Goal: Transaction & Acquisition: Purchase product/service

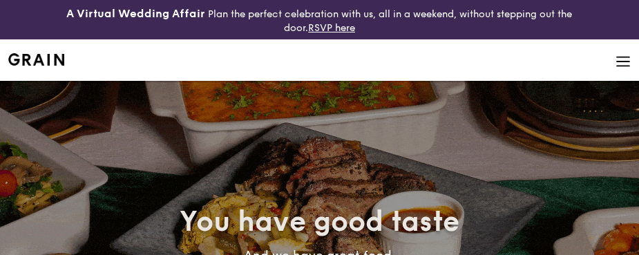
select select
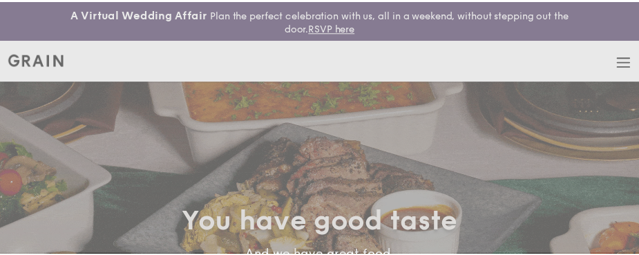
scroll to position [14, 0]
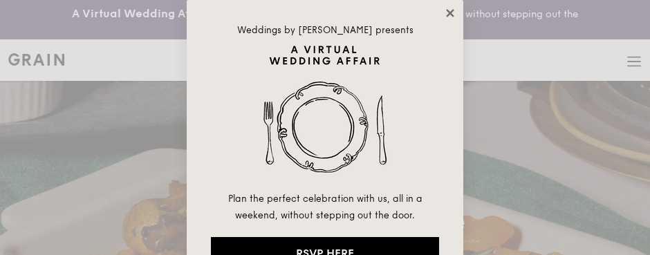
click at [448, 12] on icon at bounding box center [450, 13] width 12 height 12
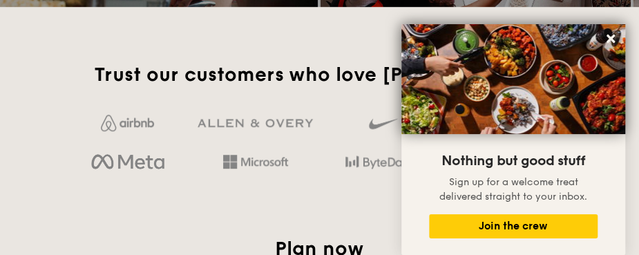
scroll to position [2252, 0]
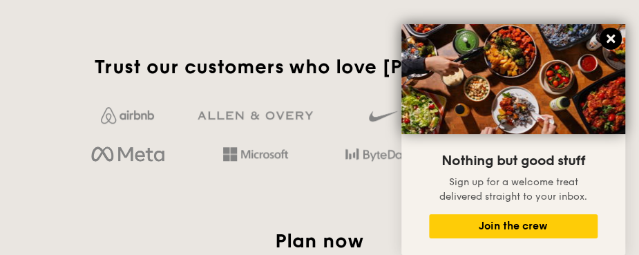
click at [610, 41] on icon at bounding box center [611, 39] width 8 height 8
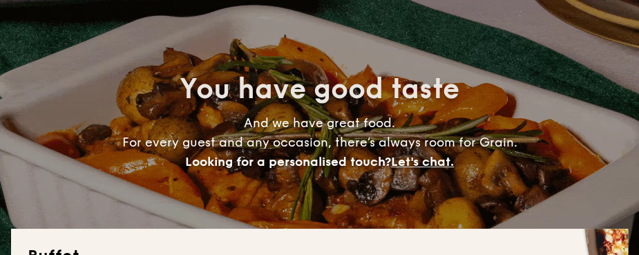
scroll to position [0, 0]
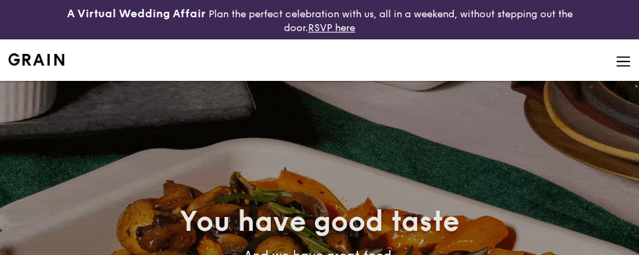
click at [612, 59] on li at bounding box center [319, 59] width 623 height 41
click at [622, 59] on img at bounding box center [623, 61] width 15 height 15
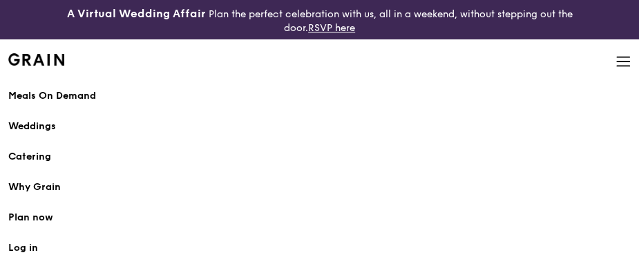
click at [35, 158] on h1 "Catering" at bounding box center [319, 157] width 623 height 14
click at [78, 102] on div "Meals On Demand" at bounding box center [319, 96] width 623 height 14
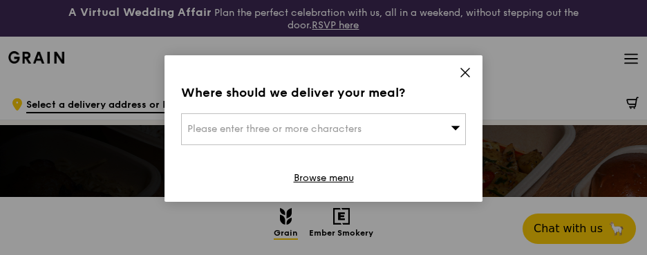
click at [460, 69] on div "Where should we deliver your meal? Please enter three or more characters Browse…" at bounding box center [323, 128] width 318 height 147
click at [460, 69] on icon at bounding box center [465, 72] width 12 height 12
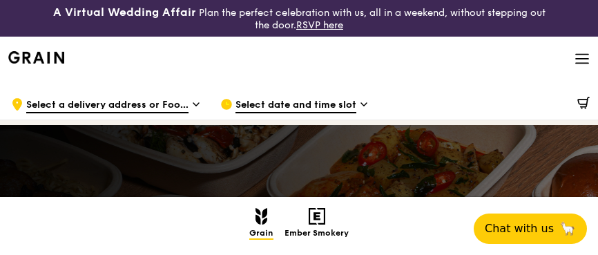
drag, startPoint x: 598, startPoint y: 6, endPoint x: 598, endPoint y: 32, distance: 25.6
click at [598, 32] on div "A Virtual Wedding Affair Plan the perfect celebration with us, all in a weekend…" at bounding box center [299, 18] width 598 height 37
